Goal: Obtain resource: Download file/media

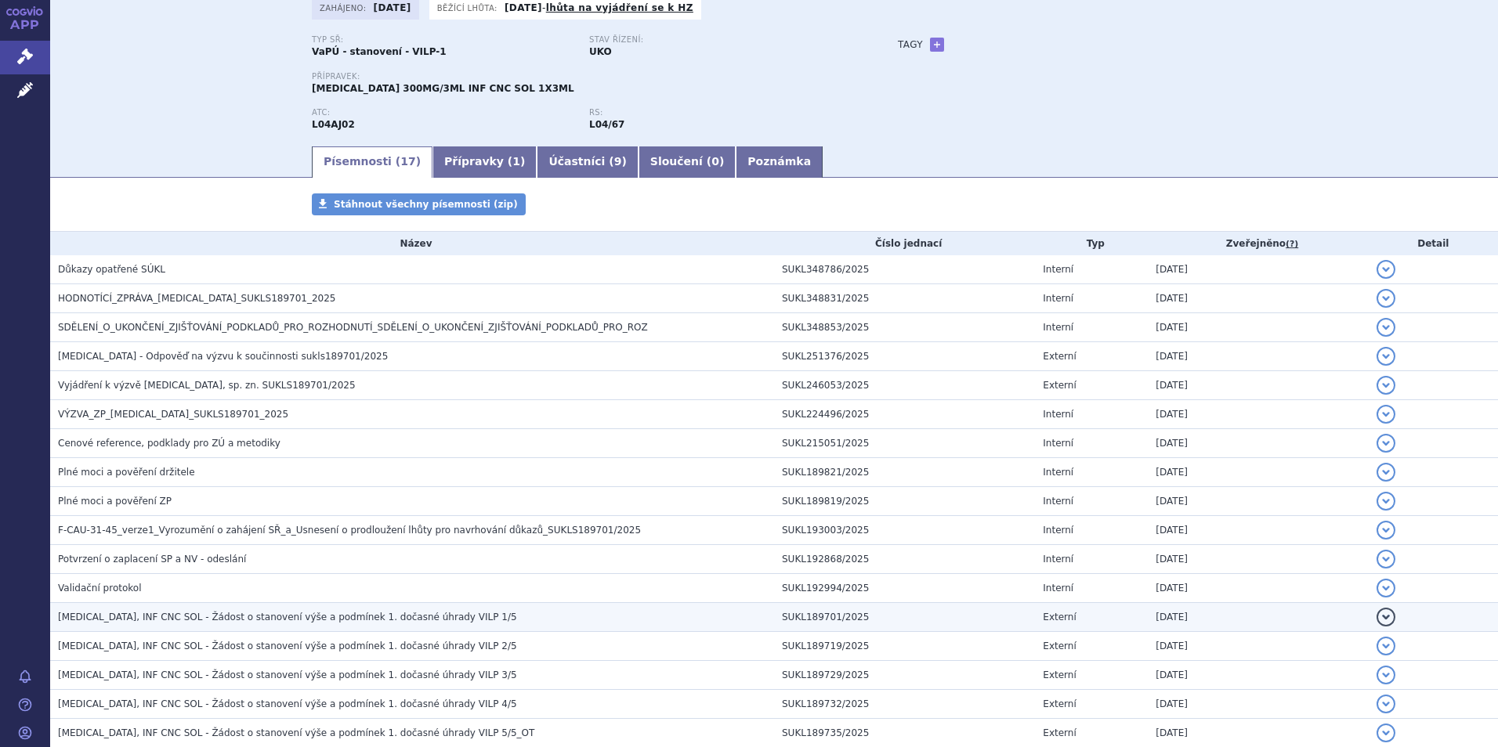
scroll to position [78, 0]
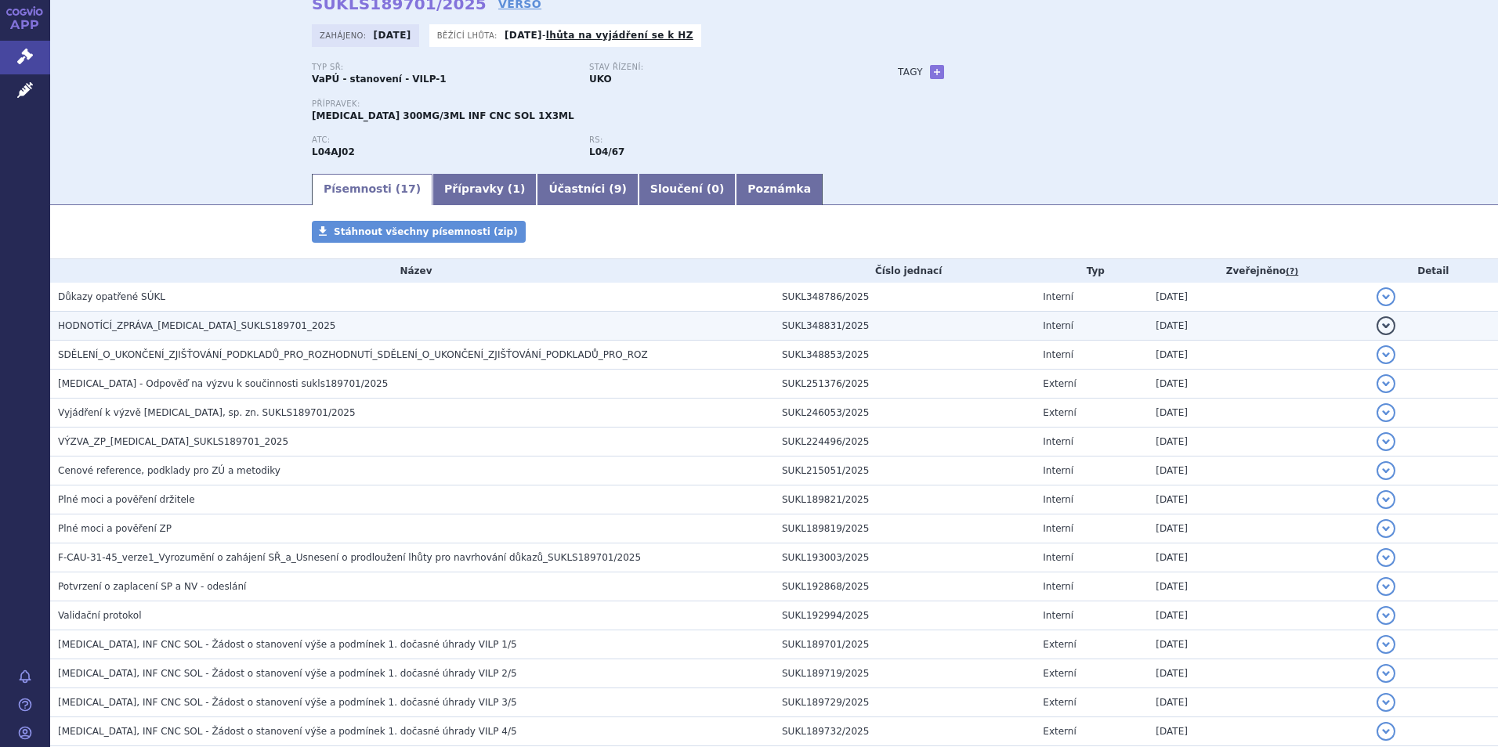
click at [154, 326] on span "HODNOTÍCÍ_ZPRÁVA_[MEDICAL_DATA]_SUKLS189701_2025" at bounding box center [197, 325] width 278 height 11
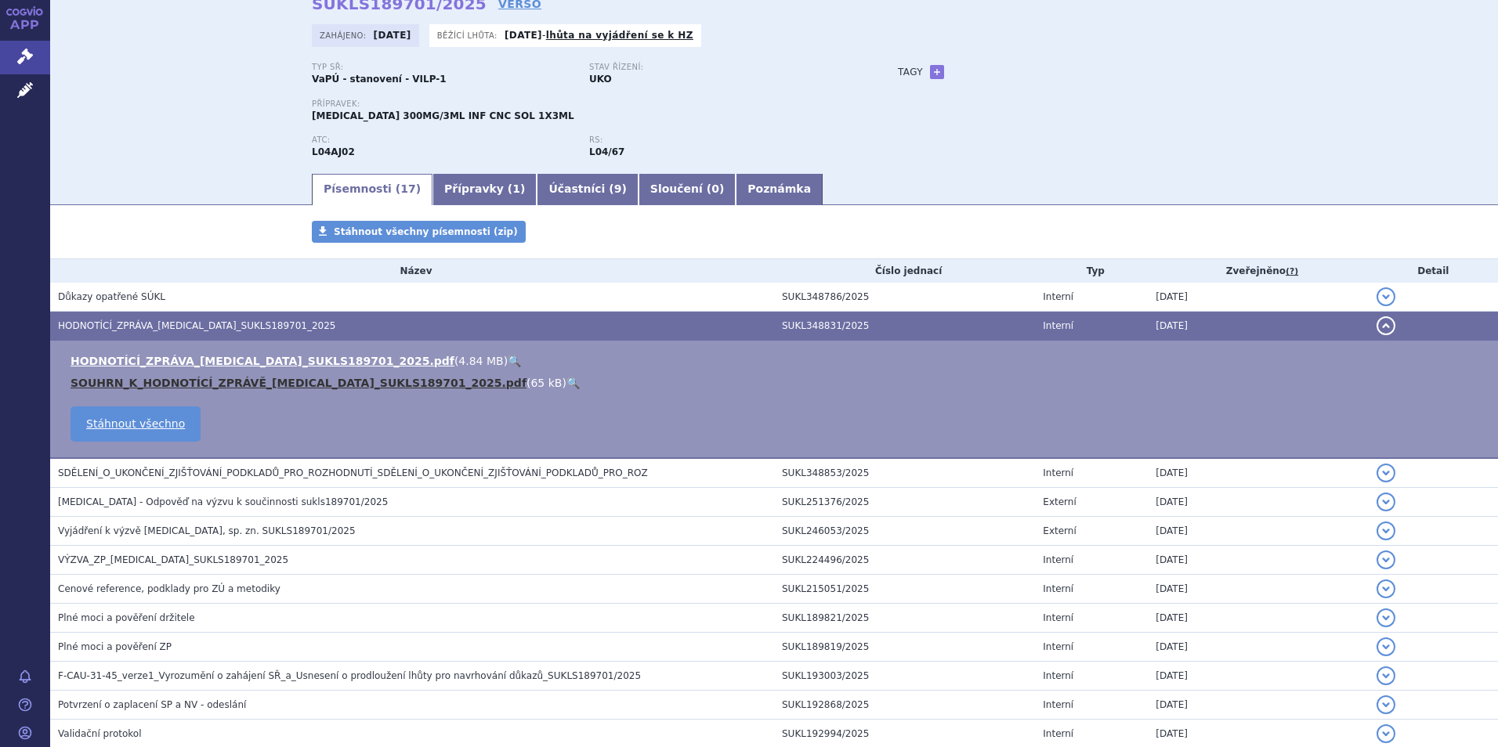
click at [183, 378] on link "SOUHRN_K_HODNOTÍCÍ_ZPRÁVĚ_ULTOMIRIS_SUKLS189701_2025.pdf" at bounding box center [299, 383] width 456 height 13
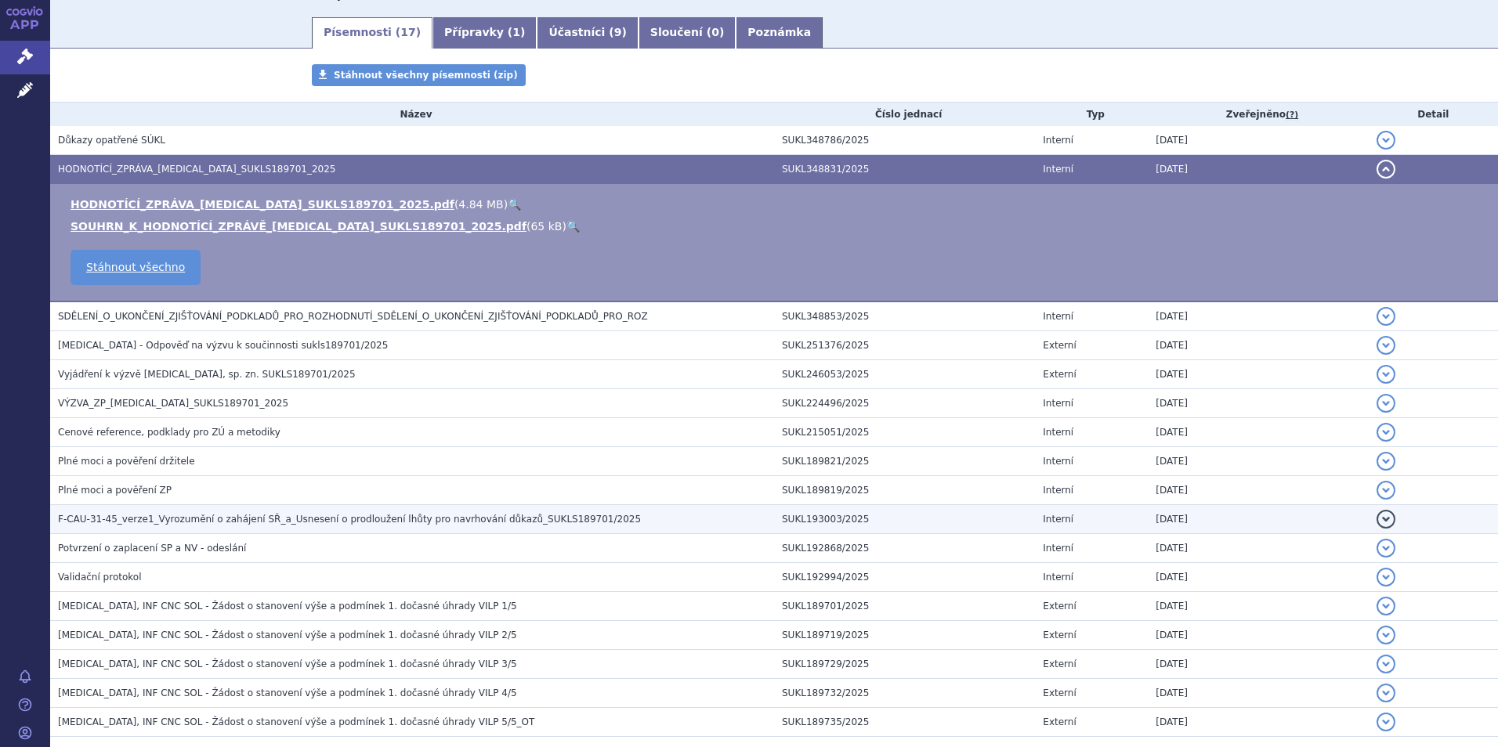
scroll to position [157, 0]
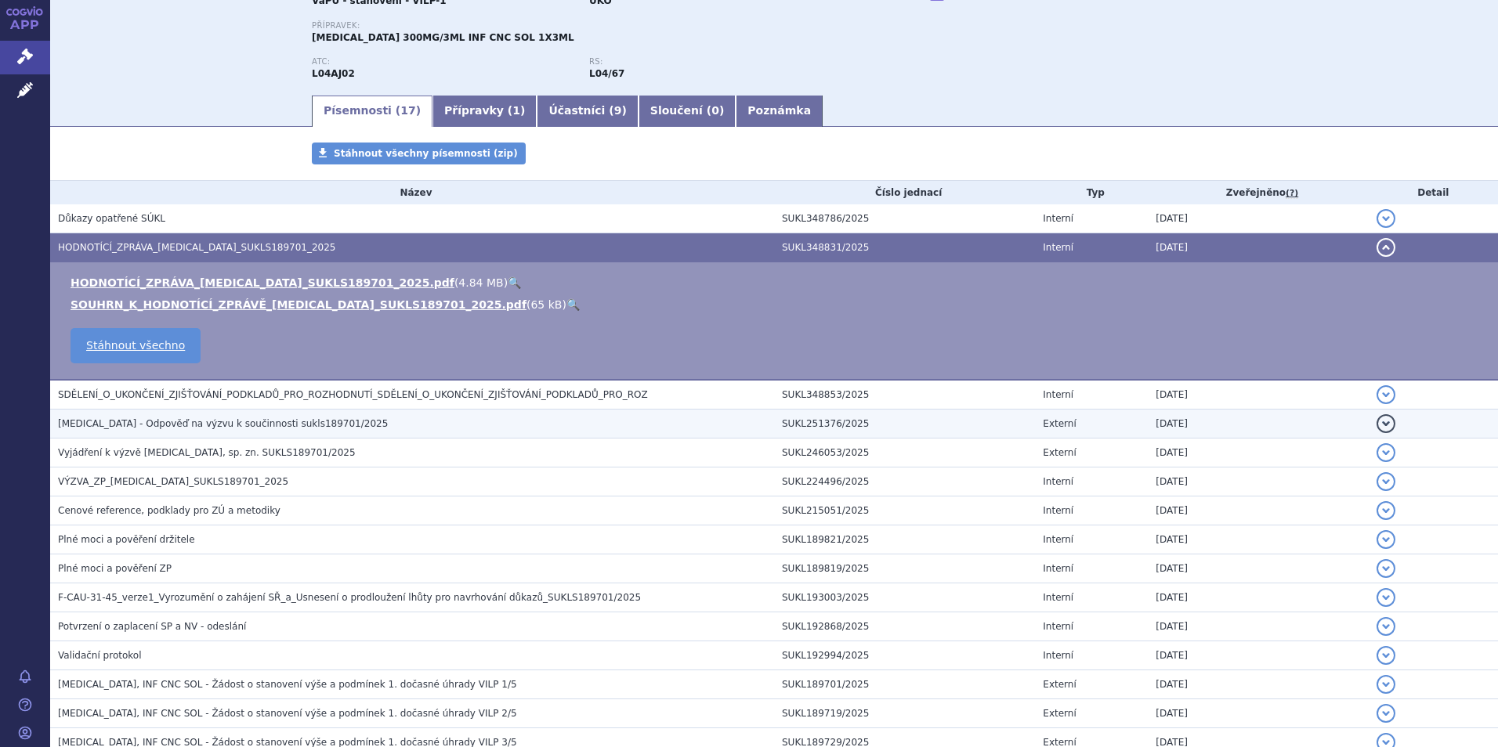
click at [158, 418] on span "ULTOMIRIS - Odpověď na výzvu k součinnosti sukls189701/2025" at bounding box center [223, 423] width 330 height 11
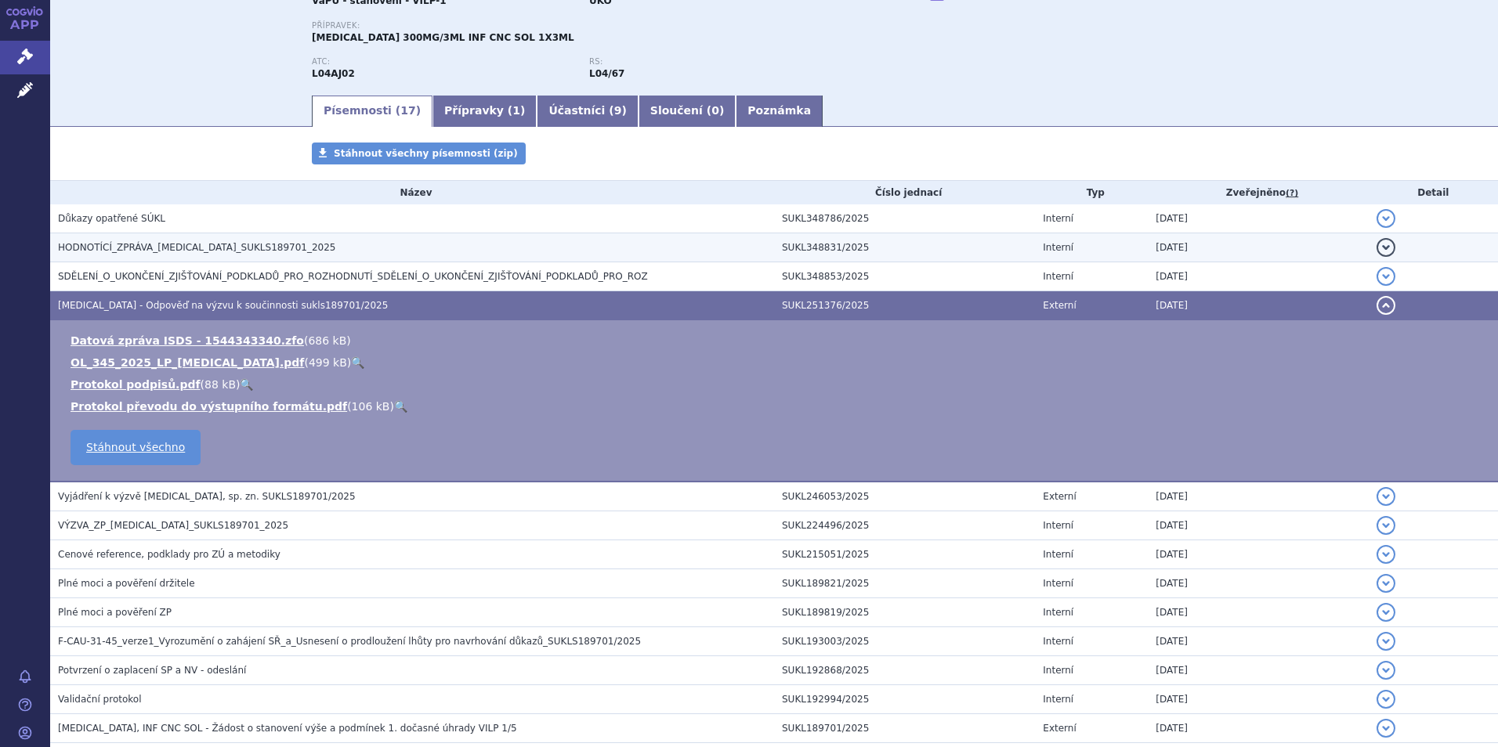
click at [154, 245] on span "HODNOTÍCÍ_ZPRÁVA_ULTOMIRIS_SUKLS189701_2025" at bounding box center [197, 247] width 278 height 11
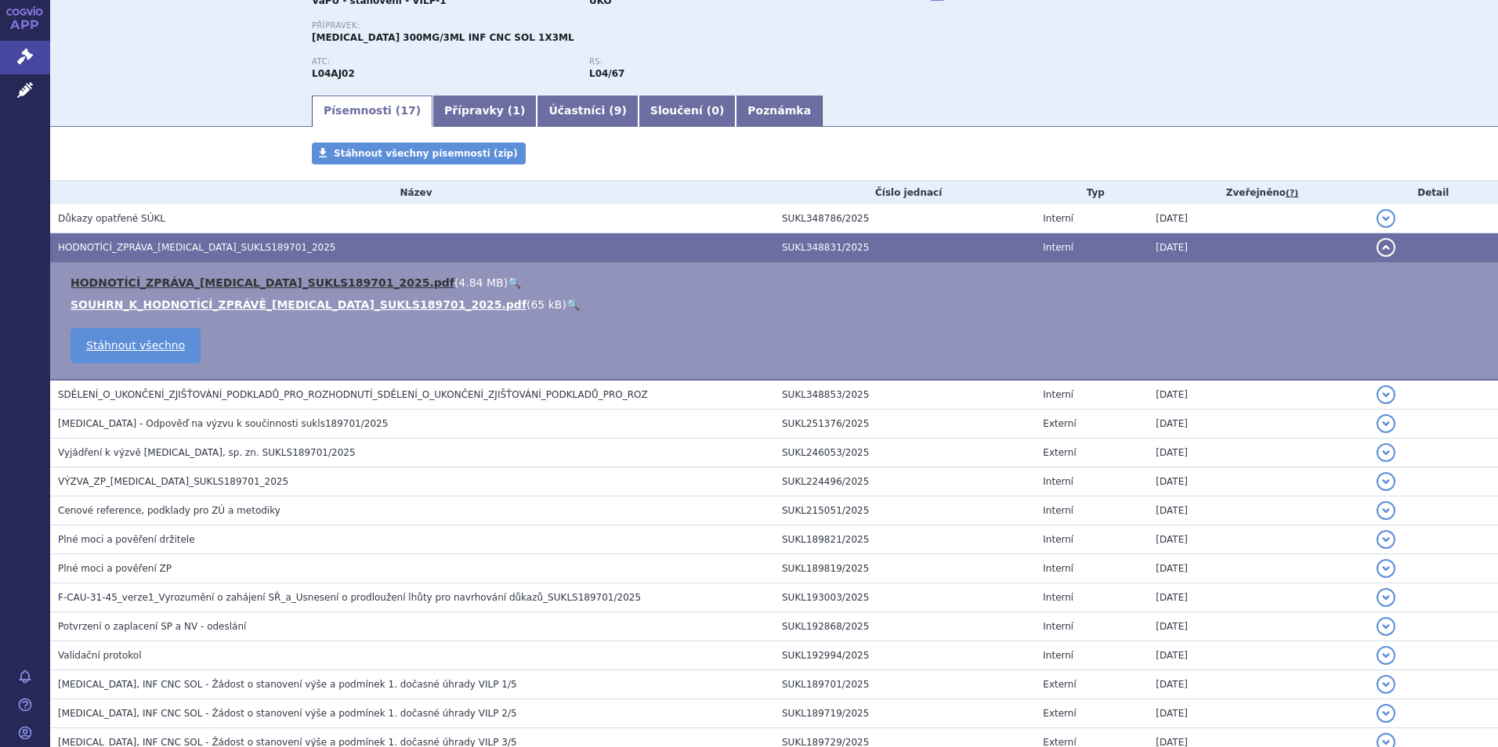
click at [153, 284] on link "HODNOTÍCÍ_ZPRÁVA_ULTOMIRIS_SUKLS189701_2025.pdf" at bounding box center [263, 283] width 384 height 13
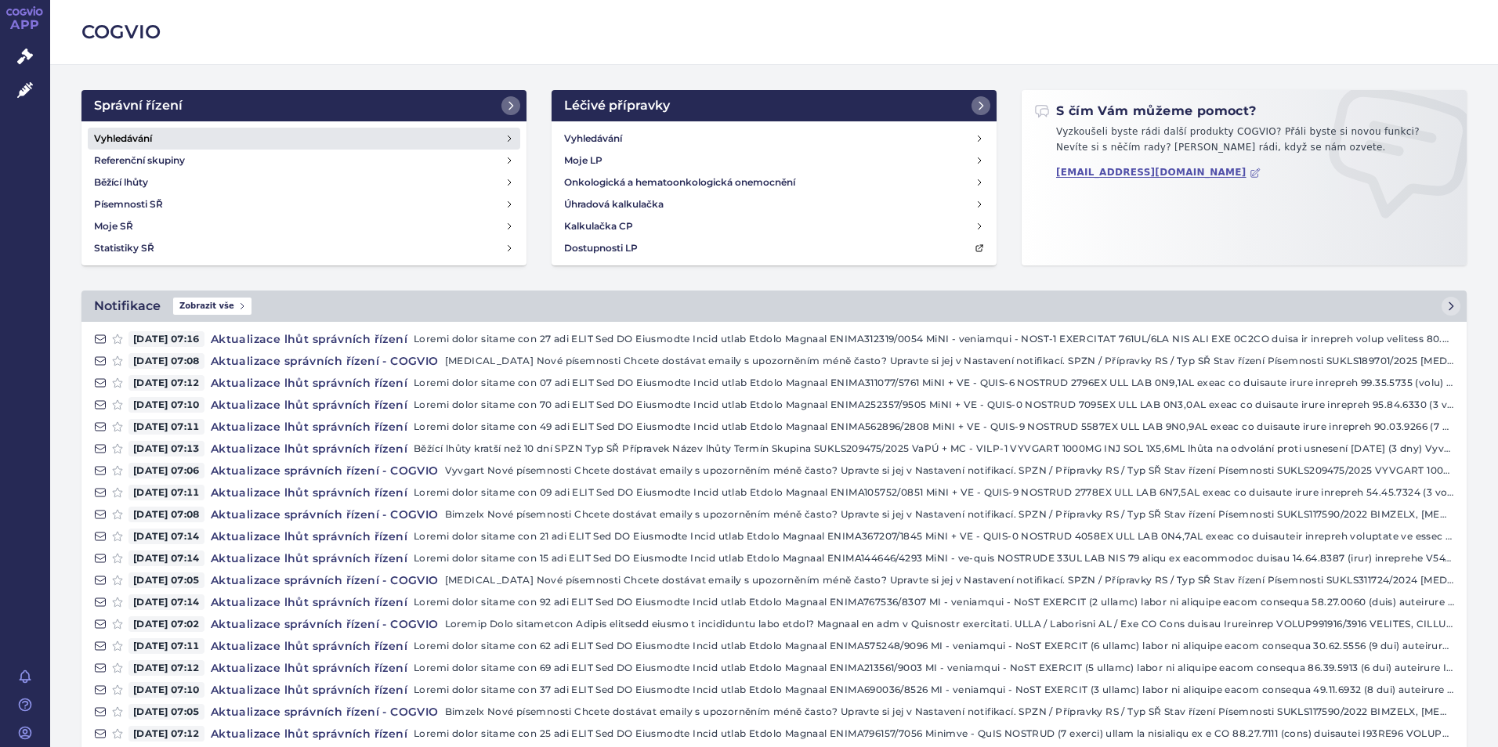
click at [147, 135] on h4 "Vyhledávání" at bounding box center [123, 139] width 58 height 16
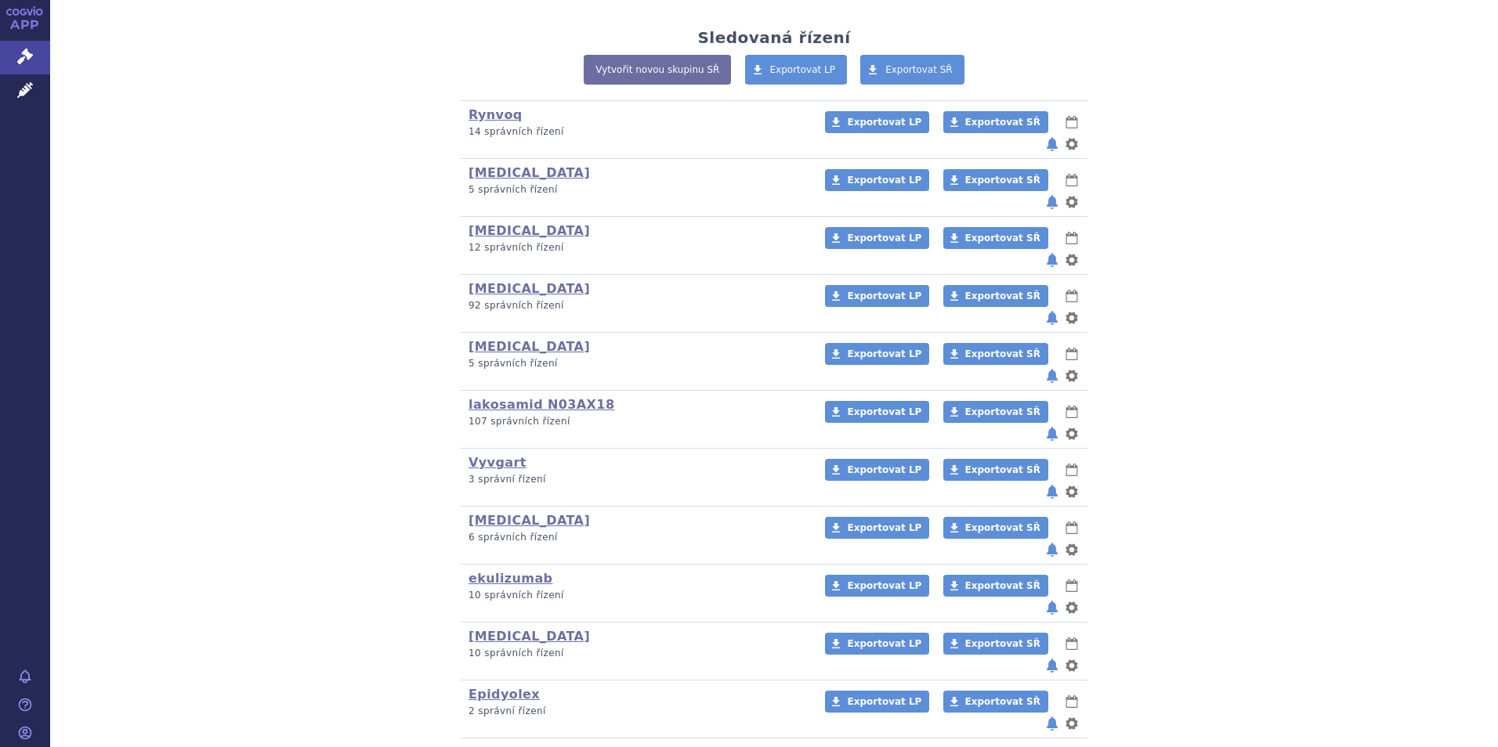
scroll to position [392, 0]
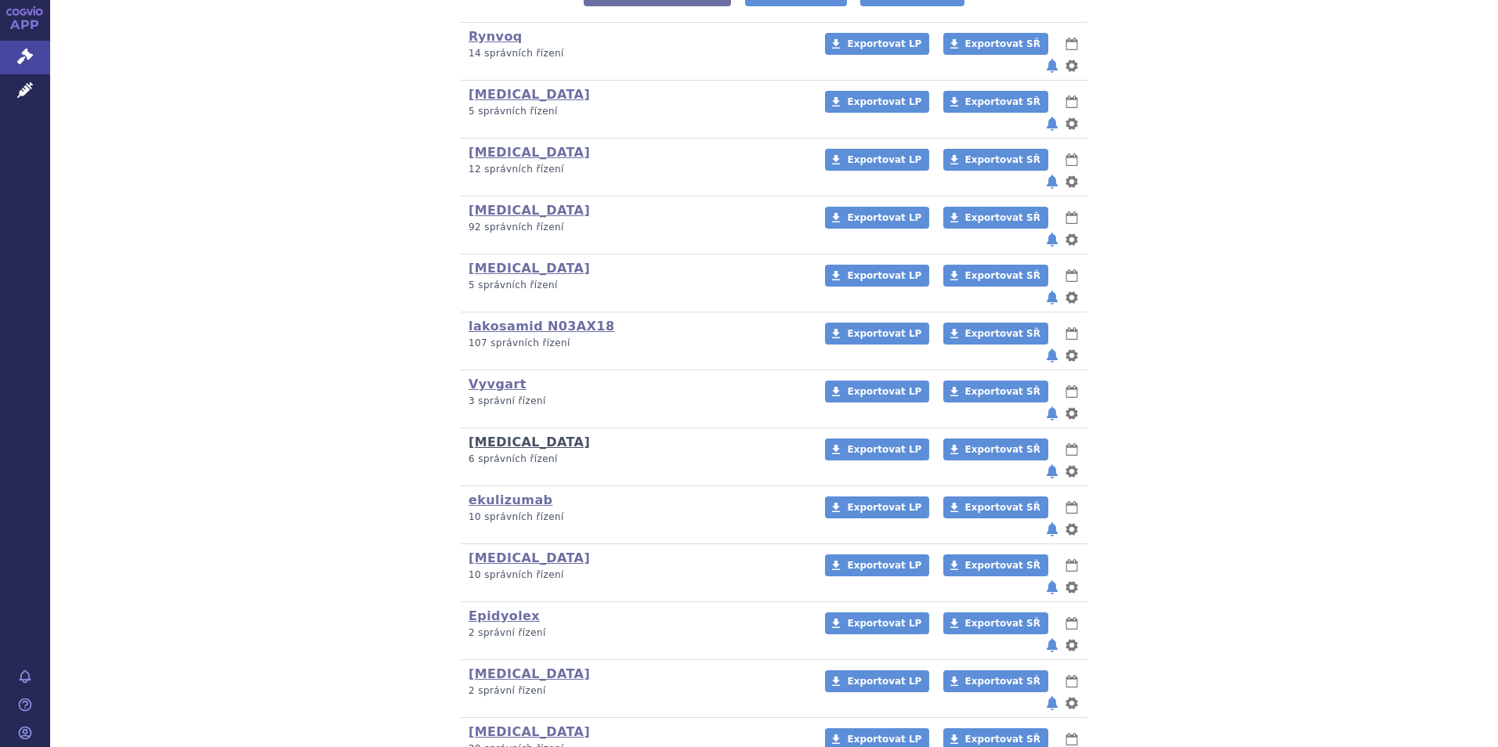
click at [491, 435] on link "Ultomiris" at bounding box center [529, 442] width 121 height 15
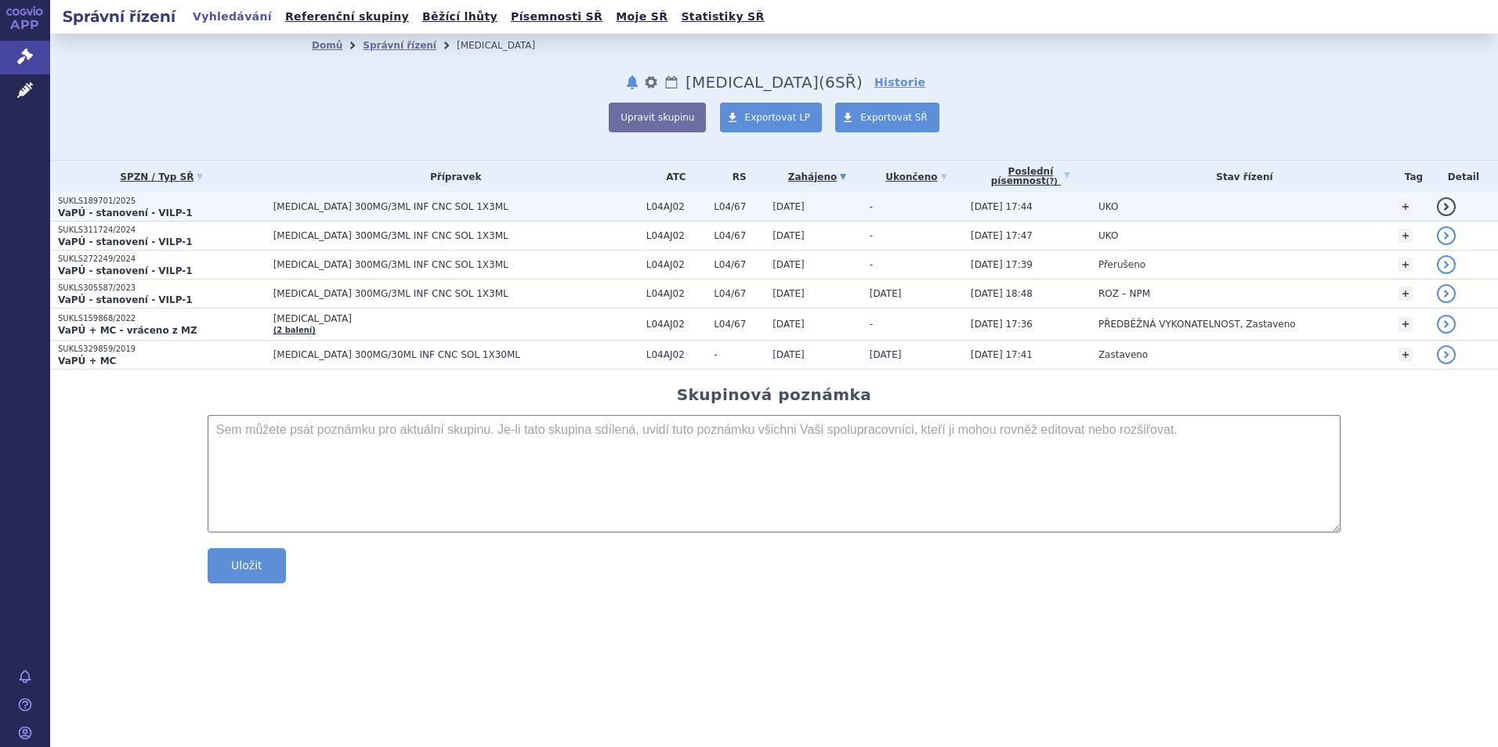
click at [280, 201] on td "[MEDICAL_DATA] 300MG/3ML INF CNC SOL 1X3ML" at bounding box center [452, 207] width 373 height 29
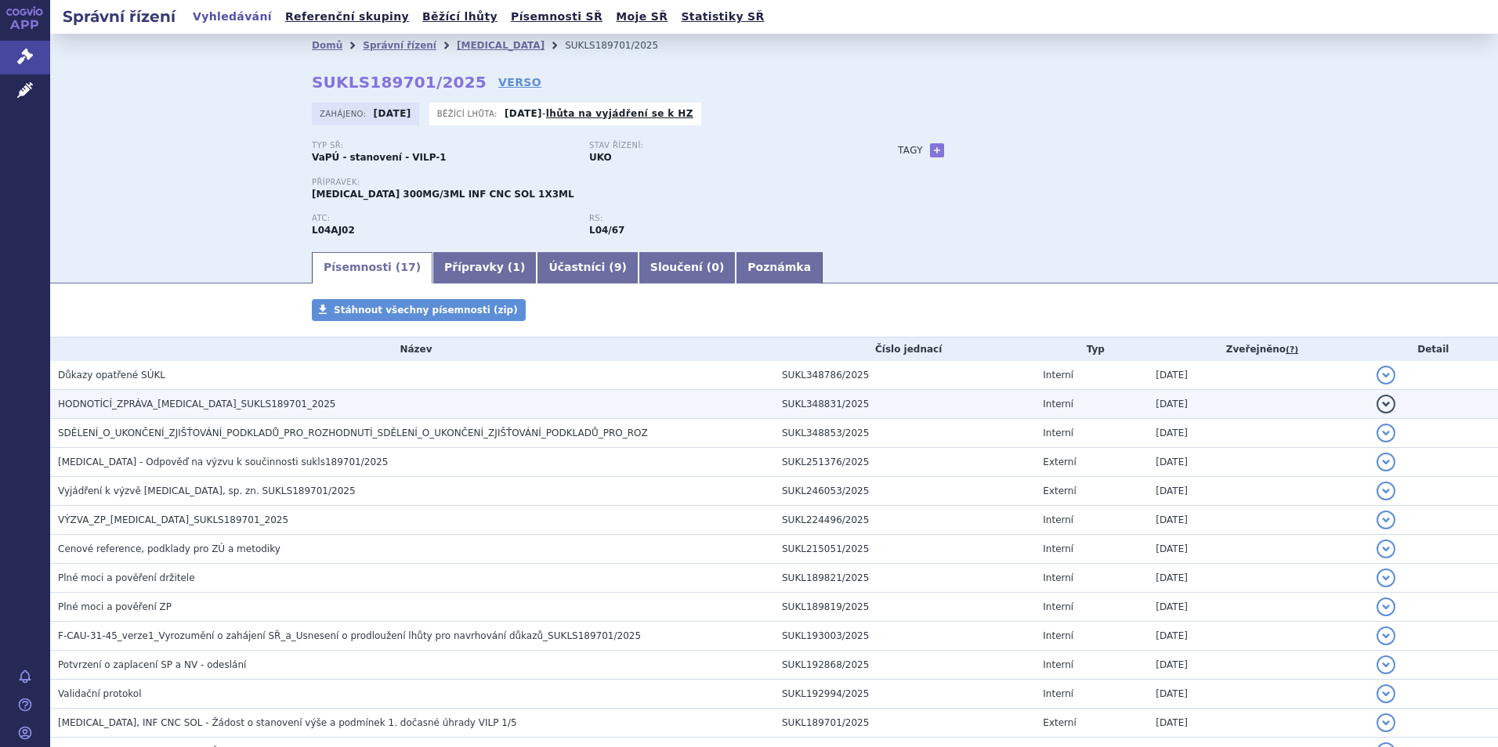
click at [200, 403] on span "HODNOTÍCÍ_ZPRÁVA_ULTOMIRIS_SUKLS189701_2025" at bounding box center [197, 404] width 278 height 11
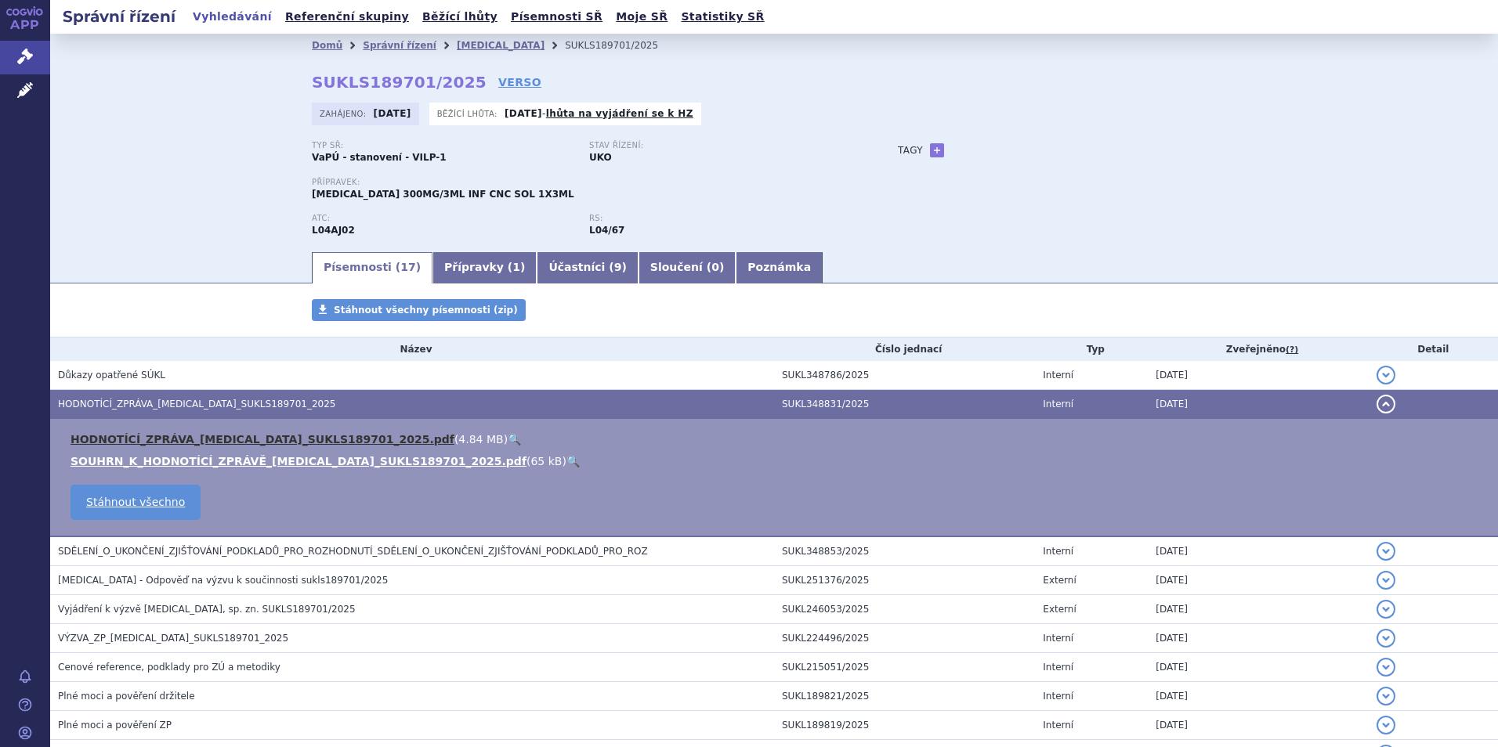
click at [220, 440] on link "HODNOTÍCÍ_ZPRÁVA_ULTOMIRIS_SUKLS189701_2025.pdf" at bounding box center [263, 439] width 384 height 13
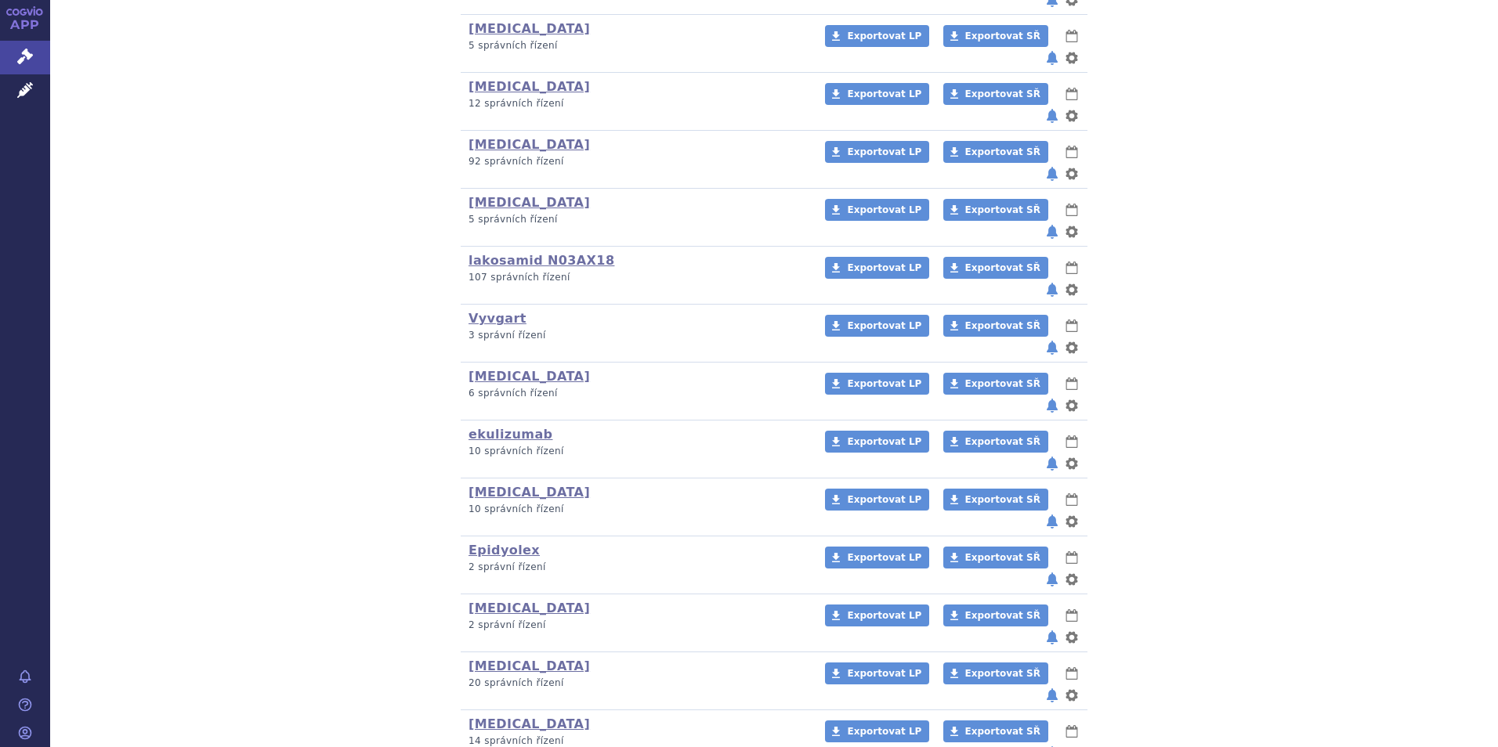
scroll to position [470, 0]
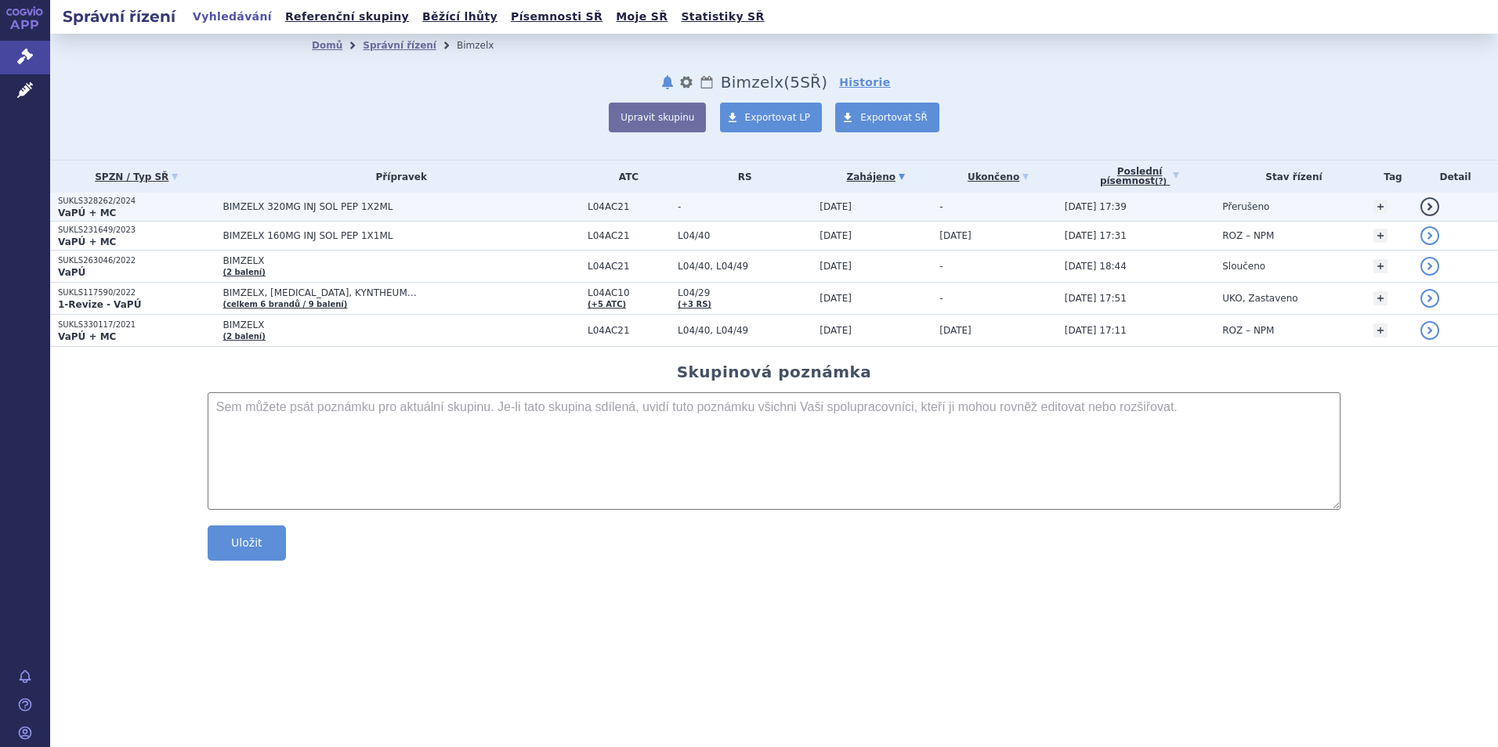
click at [115, 204] on p "SUKLS328262/2024" at bounding box center [136, 201] width 157 height 11
